Goal: Task Accomplishment & Management: Complete application form

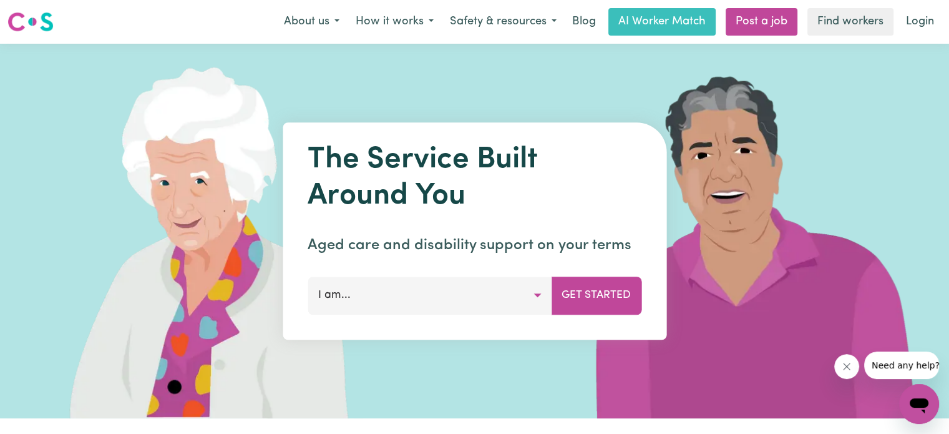
click at [438, 309] on button "I am..." at bounding box center [430, 294] width 244 height 37
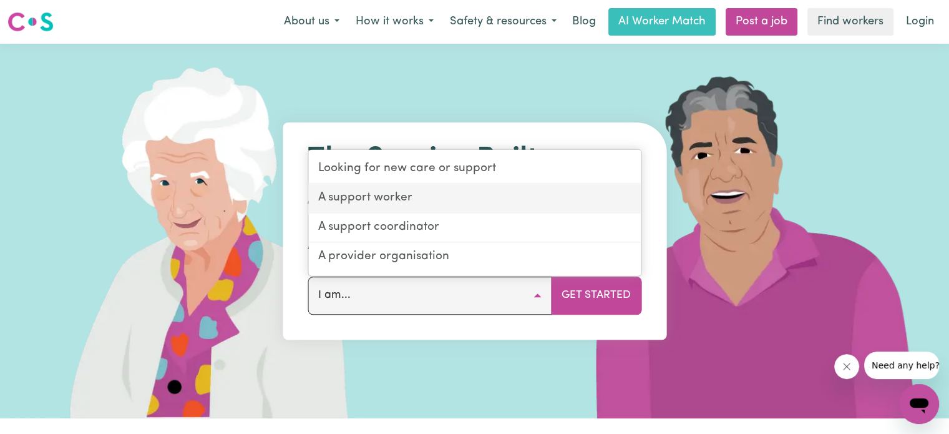
click at [437, 203] on link "A support worker" at bounding box center [474, 198] width 333 height 29
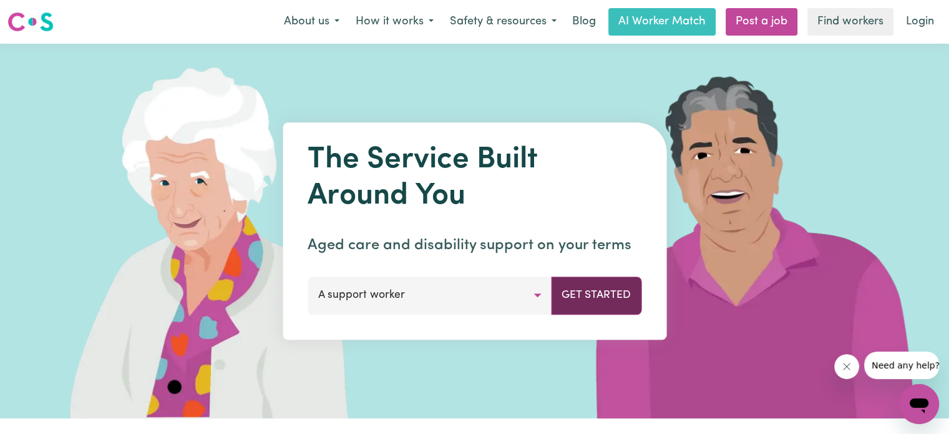
click at [606, 297] on button "Get Started" at bounding box center [596, 294] width 90 height 37
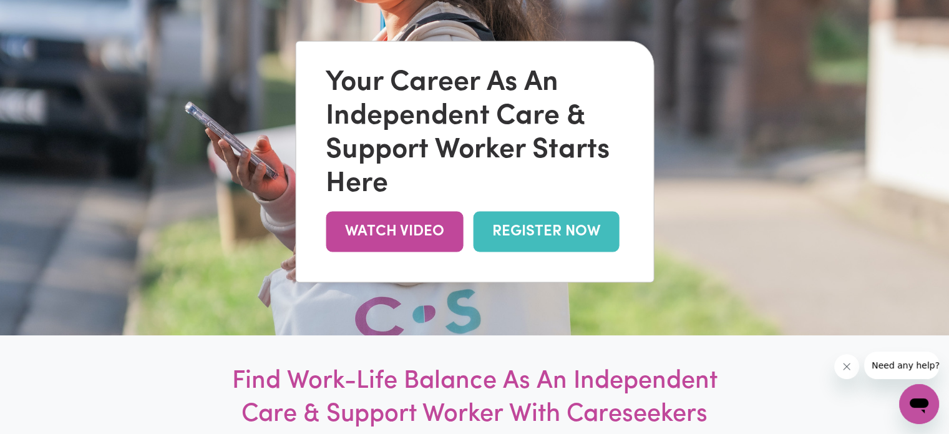
scroll to position [146, 0]
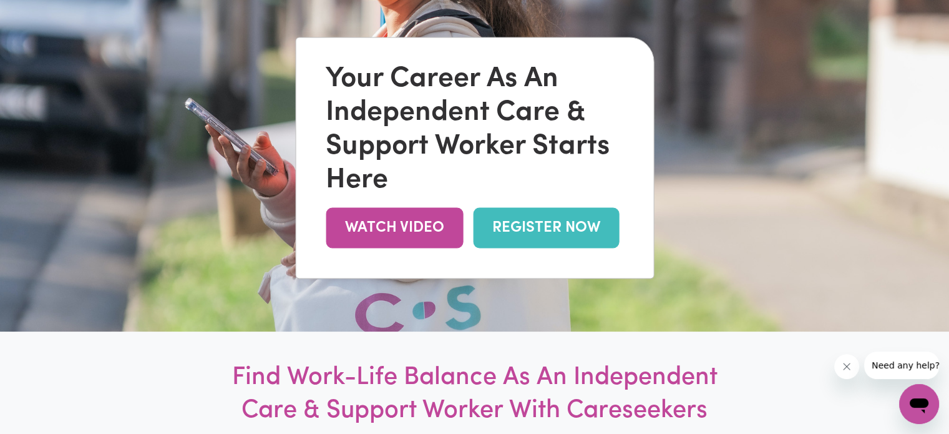
click at [551, 233] on link "REGISTER NOW" at bounding box center [546, 227] width 146 height 41
